Goal: Check status: Check status

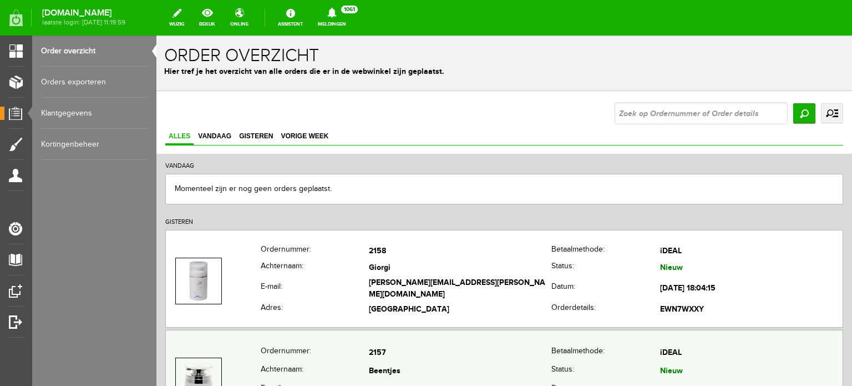
click at [391, 356] on td "2157" at bounding box center [460, 352] width 183 height 19
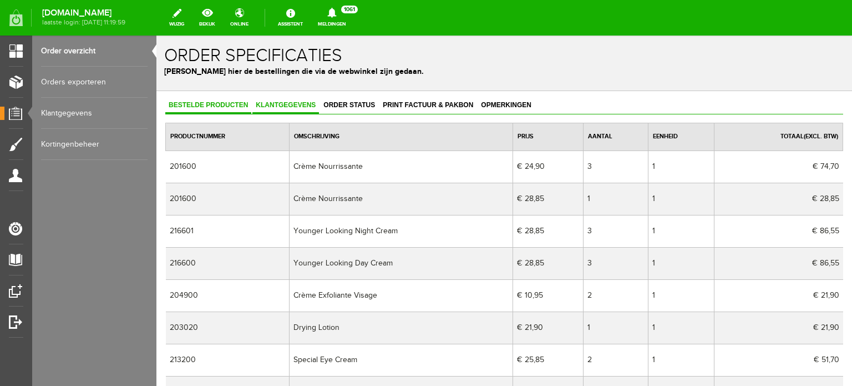
click at [287, 99] on link "Klantgegevens" at bounding box center [285, 106] width 67 height 16
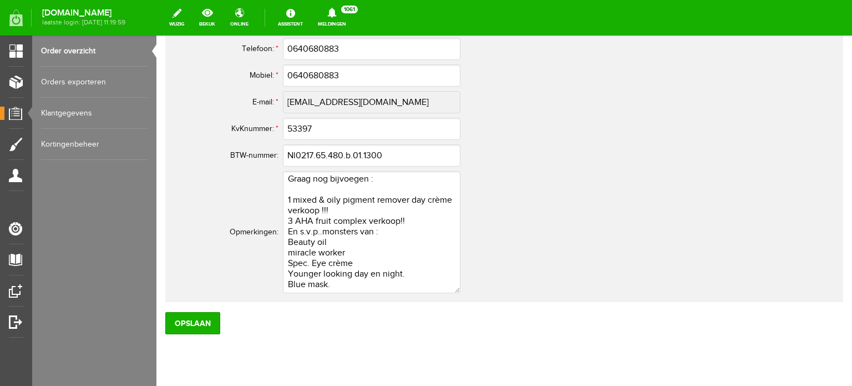
scroll to position [777, 0]
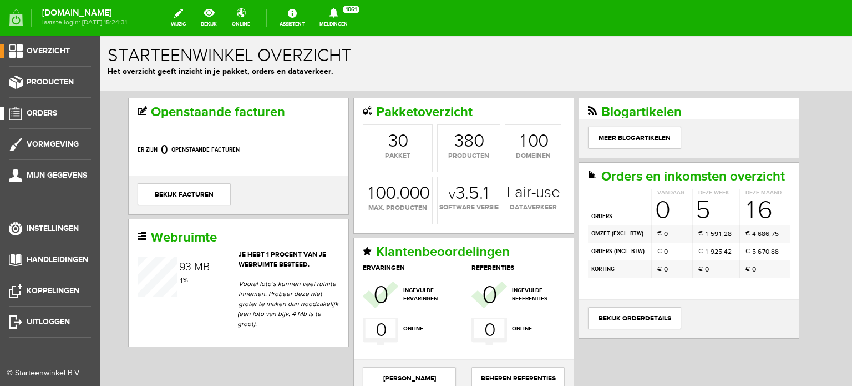
click at [46, 108] on span "Orders" at bounding box center [42, 112] width 31 height 9
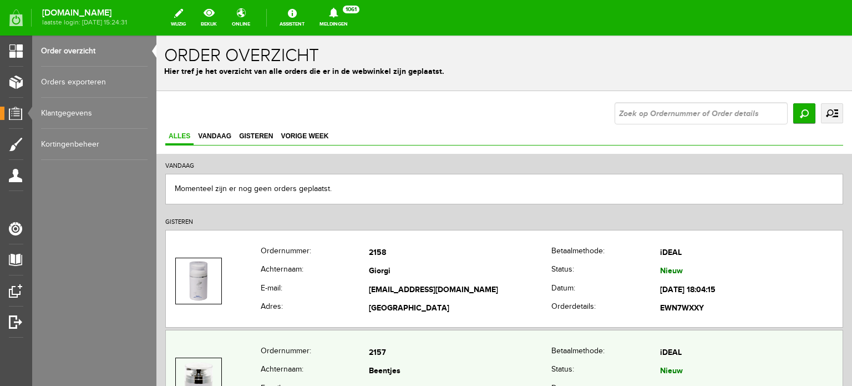
click at [381, 362] on td "Beentjes" at bounding box center [460, 371] width 183 height 19
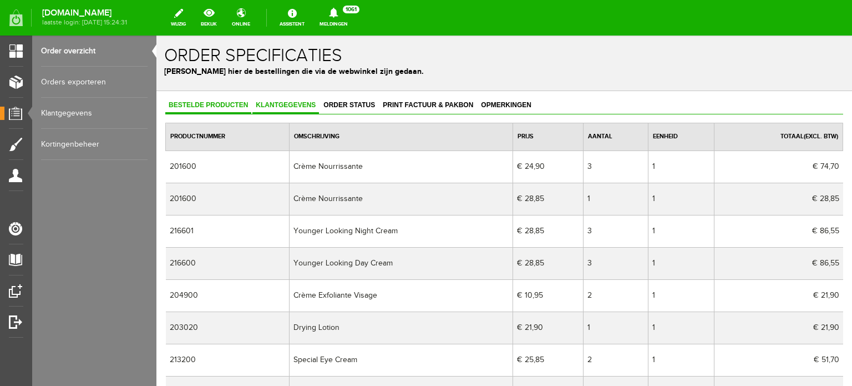
click at [299, 102] on span "Klantgegevens" at bounding box center [285, 105] width 67 height 8
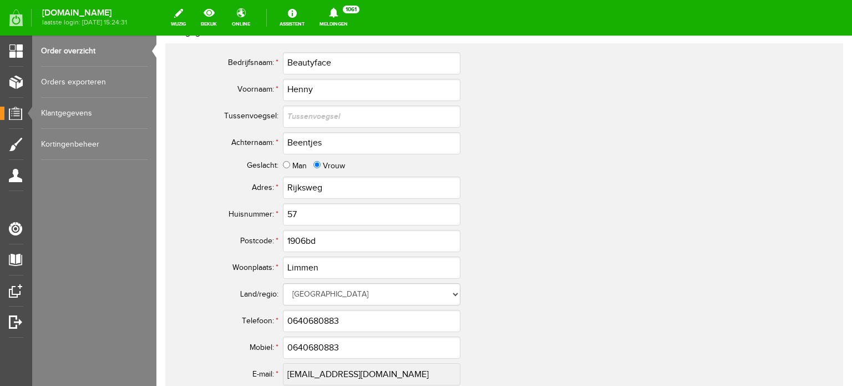
scroll to position [555, 0]
